Goal: Information Seeking & Learning: Learn about a topic

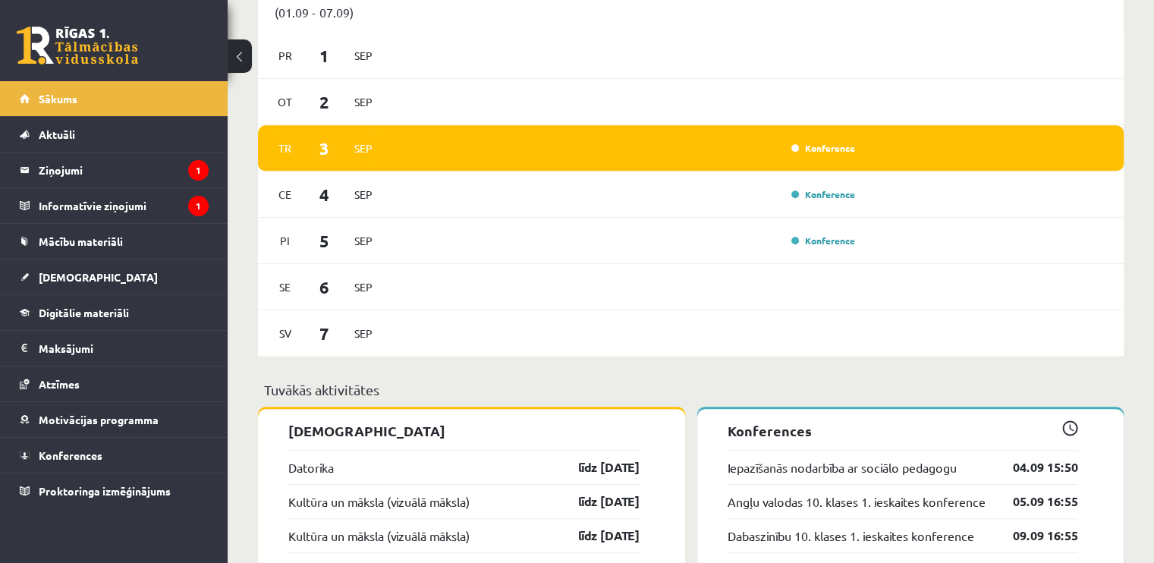
scroll to position [1038, 0]
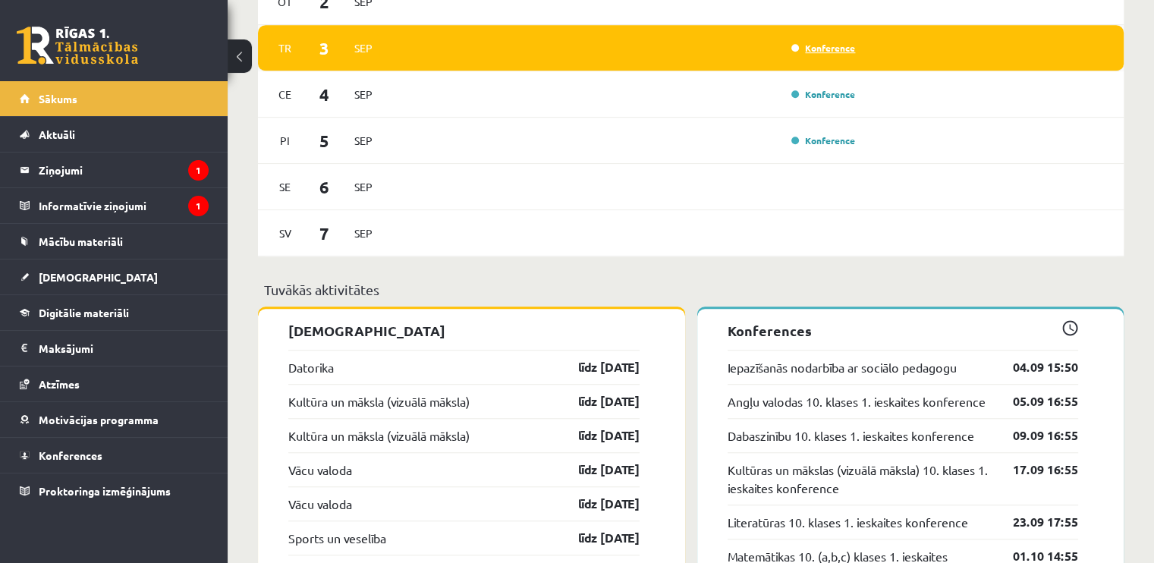
click at [814, 53] on link "Konference" at bounding box center [824, 48] width 64 height 12
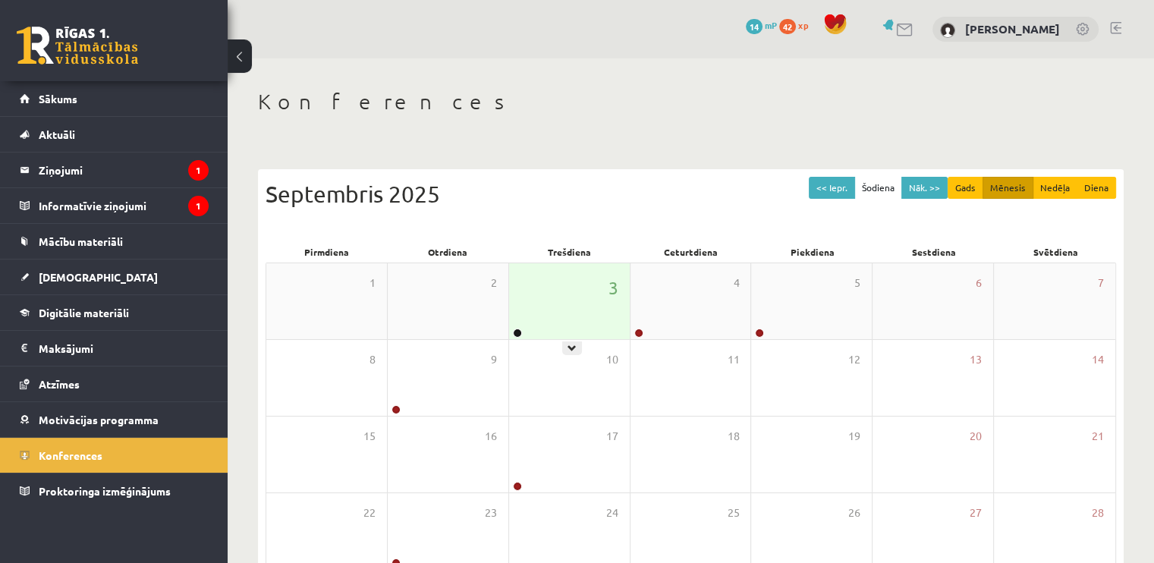
click at [549, 315] on div "3" at bounding box center [569, 301] width 121 height 76
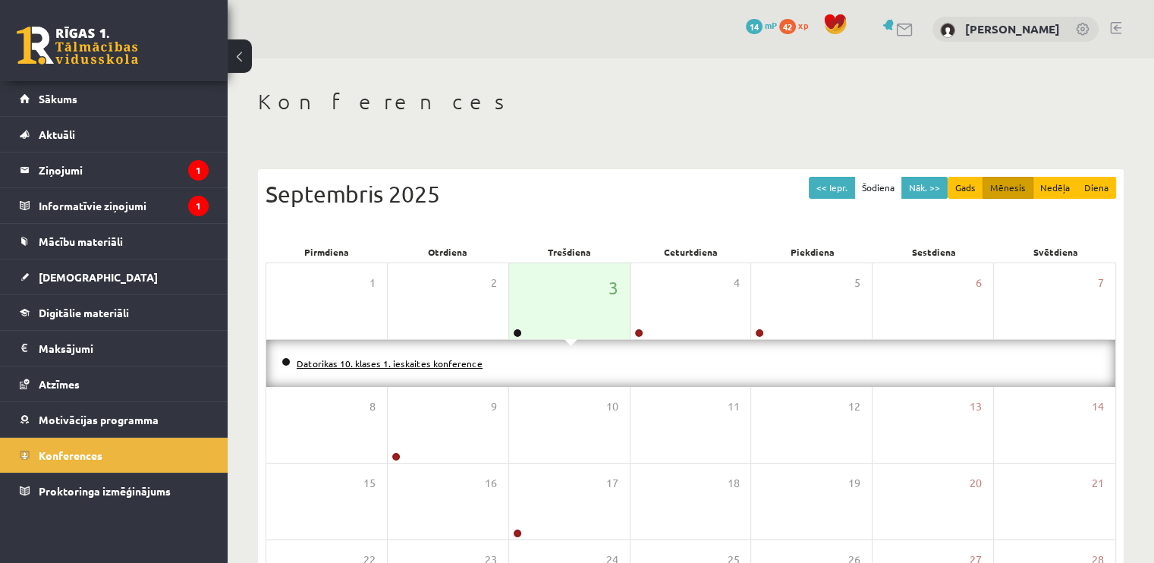
click at [453, 365] on link "Datorikas 10. klases 1. ieskaites konference" at bounding box center [390, 363] width 186 height 12
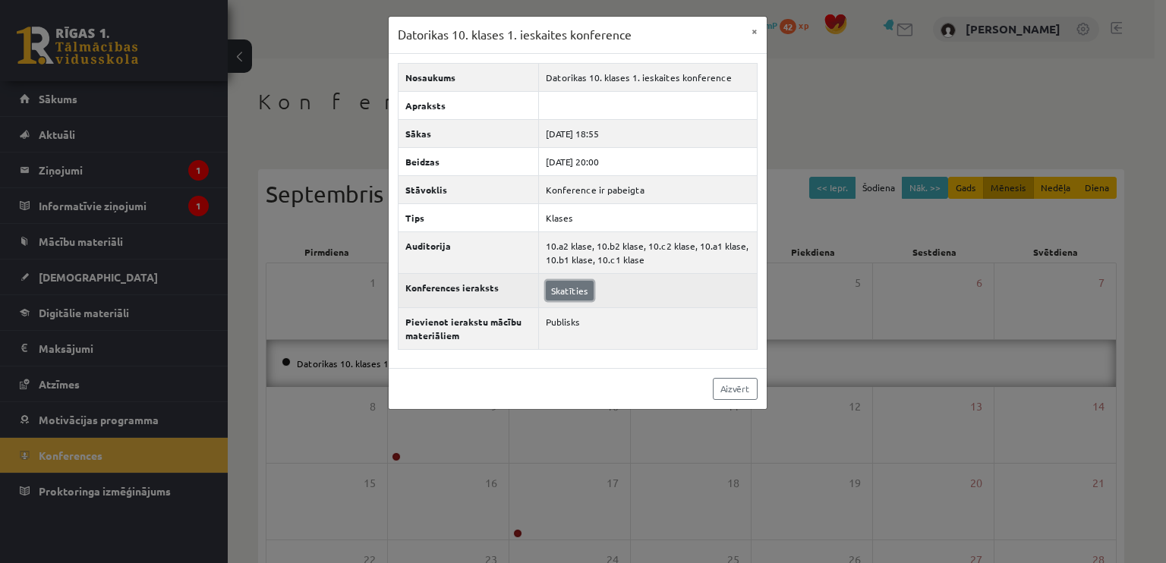
click at [567, 285] on link "Skatīties" at bounding box center [570, 291] width 48 height 20
